Goal: Task Accomplishment & Management: Manage account settings

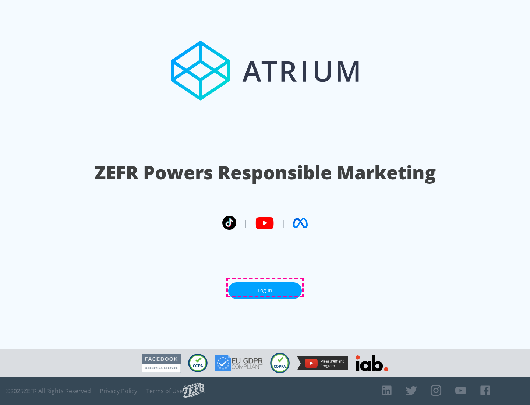
click at [265, 288] on link "Log In" at bounding box center [265, 291] width 74 height 17
